Goal: Register for event/course

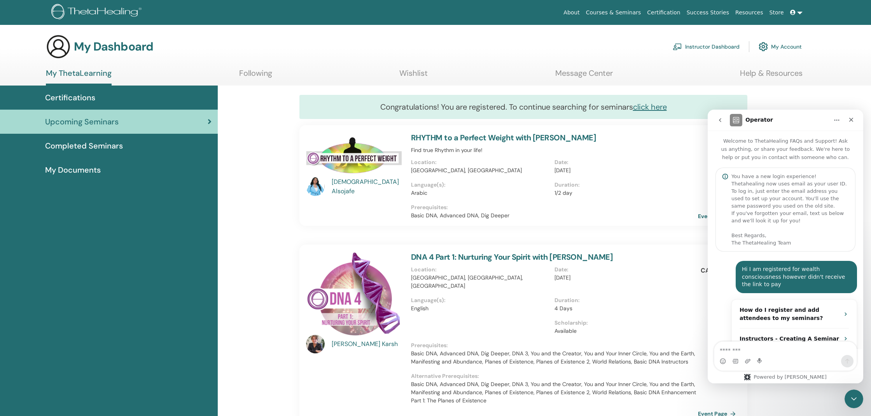
scroll to position [212, 0]
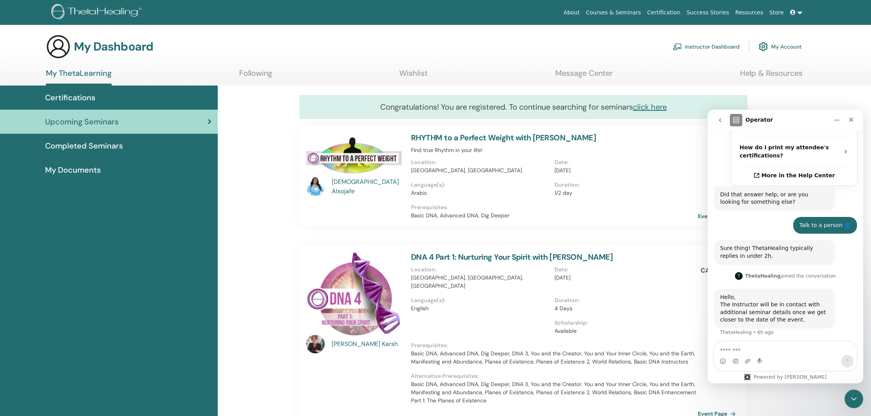
click at [364, 287] on img at bounding box center [354, 294] width 96 height 85
click at [359, 290] on img at bounding box center [354, 294] width 96 height 85
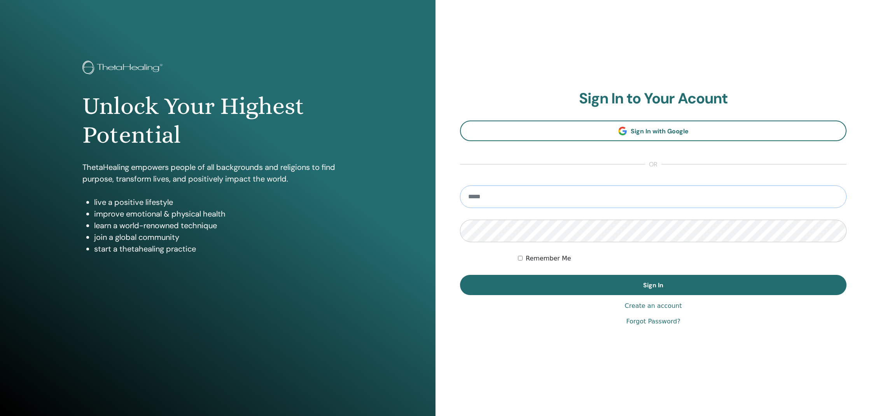
type input "**********"
click at [653, 285] on button "Sign In" at bounding box center [653, 285] width 387 height 20
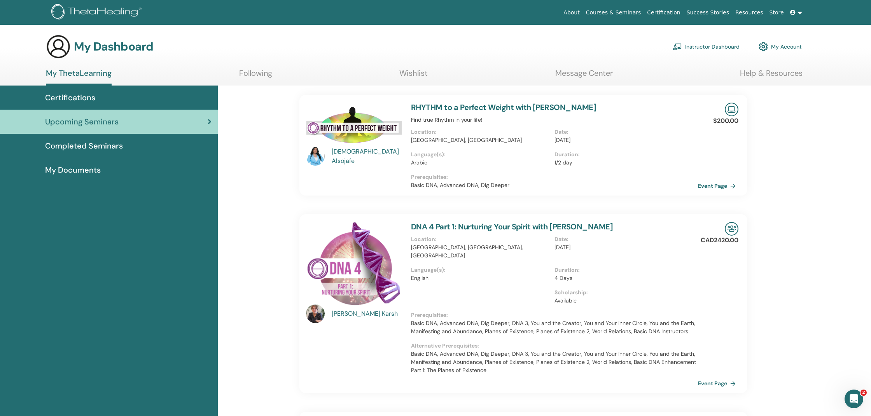
click at [500, 226] on link "DNA 4 Part 1: Nurturing Your Spirit with [PERSON_NAME]" at bounding box center [512, 227] width 202 height 10
click at [514, 226] on link "DNA 4 Part 1: Nurturing Your Spirit with [PERSON_NAME]" at bounding box center [512, 227] width 202 height 10
click at [357, 270] on img at bounding box center [354, 264] width 96 height 85
click at [730, 228] on img at bounding box center [732, 229] width 14 height 14
click at [529, 225] on link "DNA 4 Part 1: Nurturing Your Spirit with [PERSON_NAME]" at bounding box center [512, 227] width 202 height 10
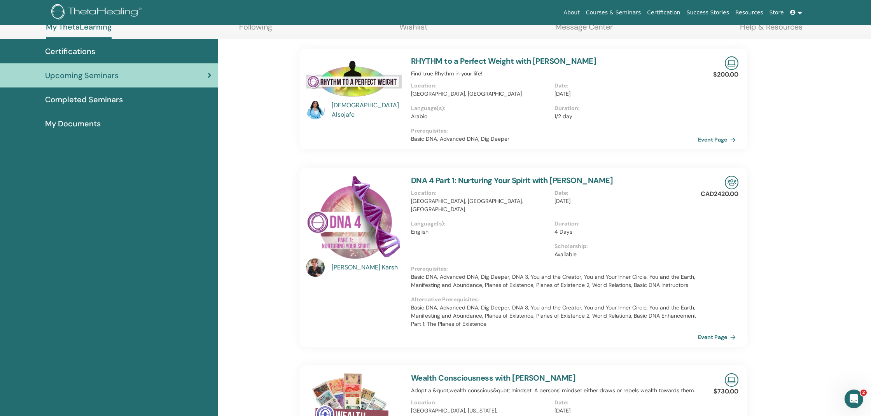
scroll to position [50, 0]
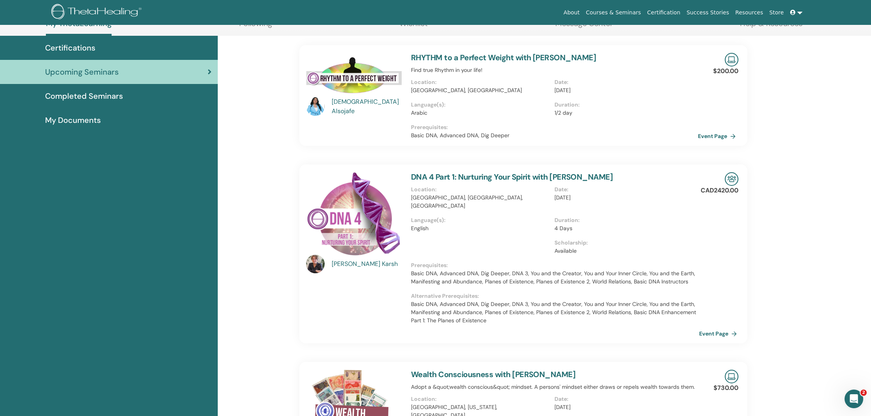
click at [708, 328] on link "Event Page" at bounding box center [719, 334] width 41 height 12
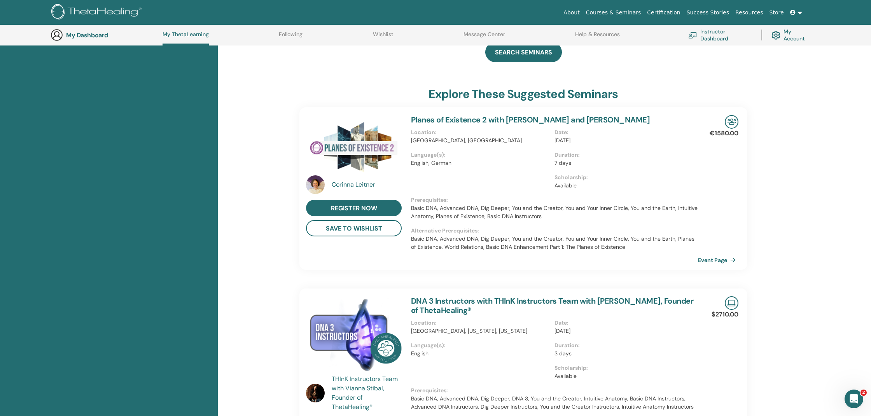
scroll to position [540, 0]
